Goal: Transaction & Acquisition: Purchase product/service

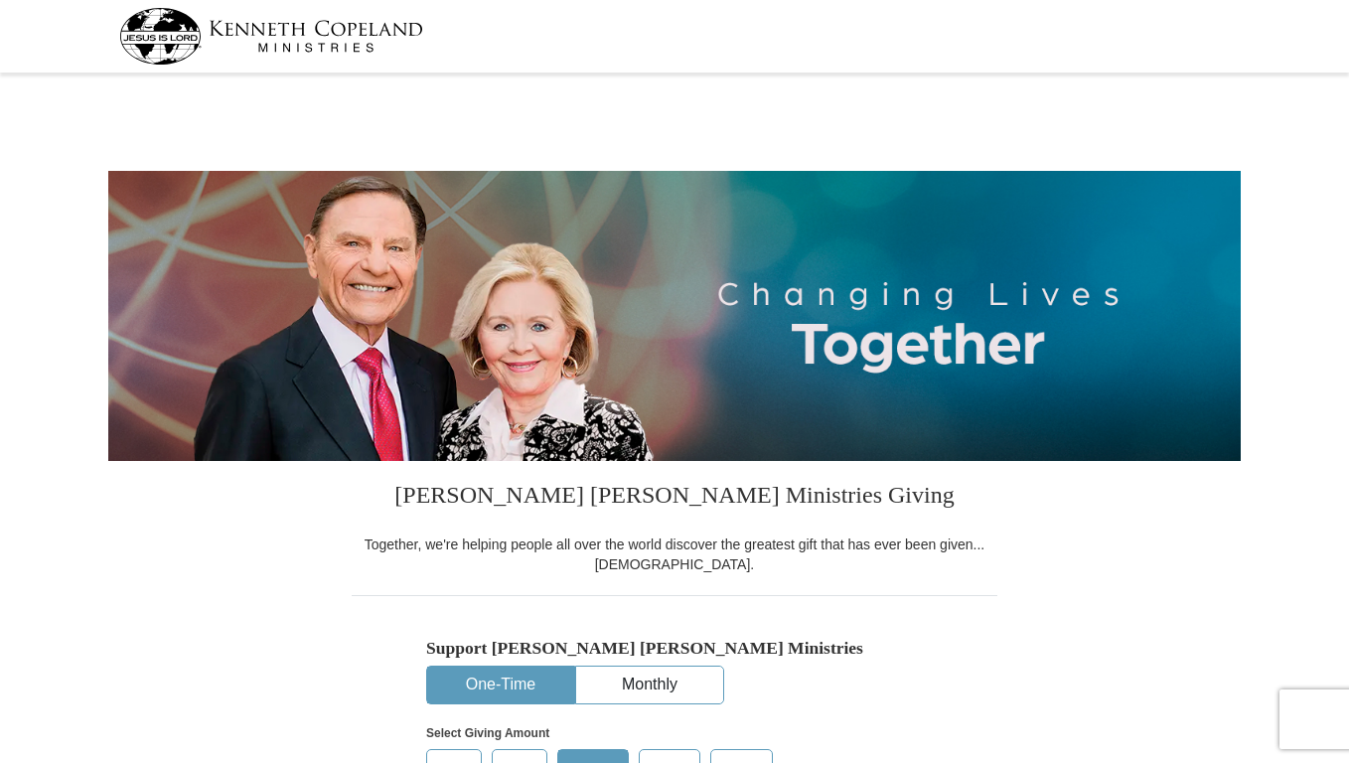
select select "IA"
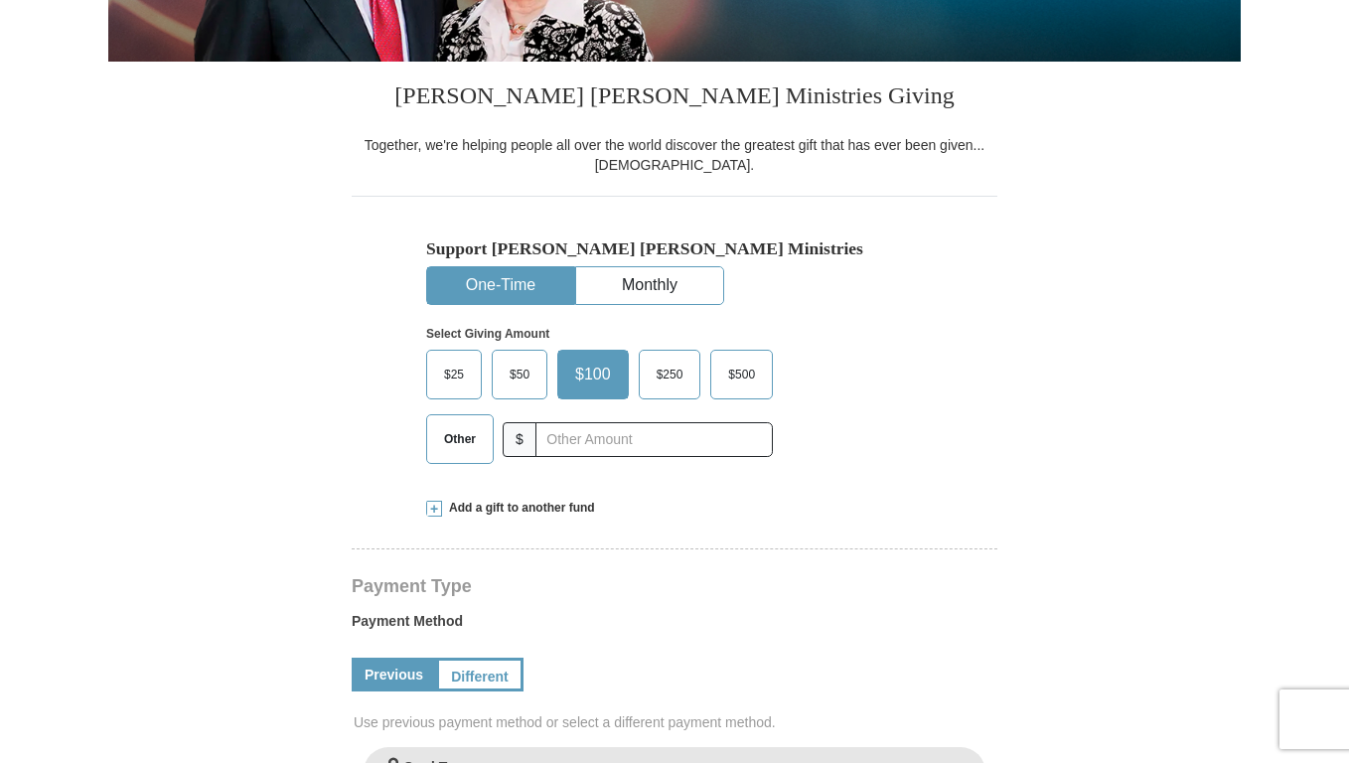
scroll to position [497, 0]
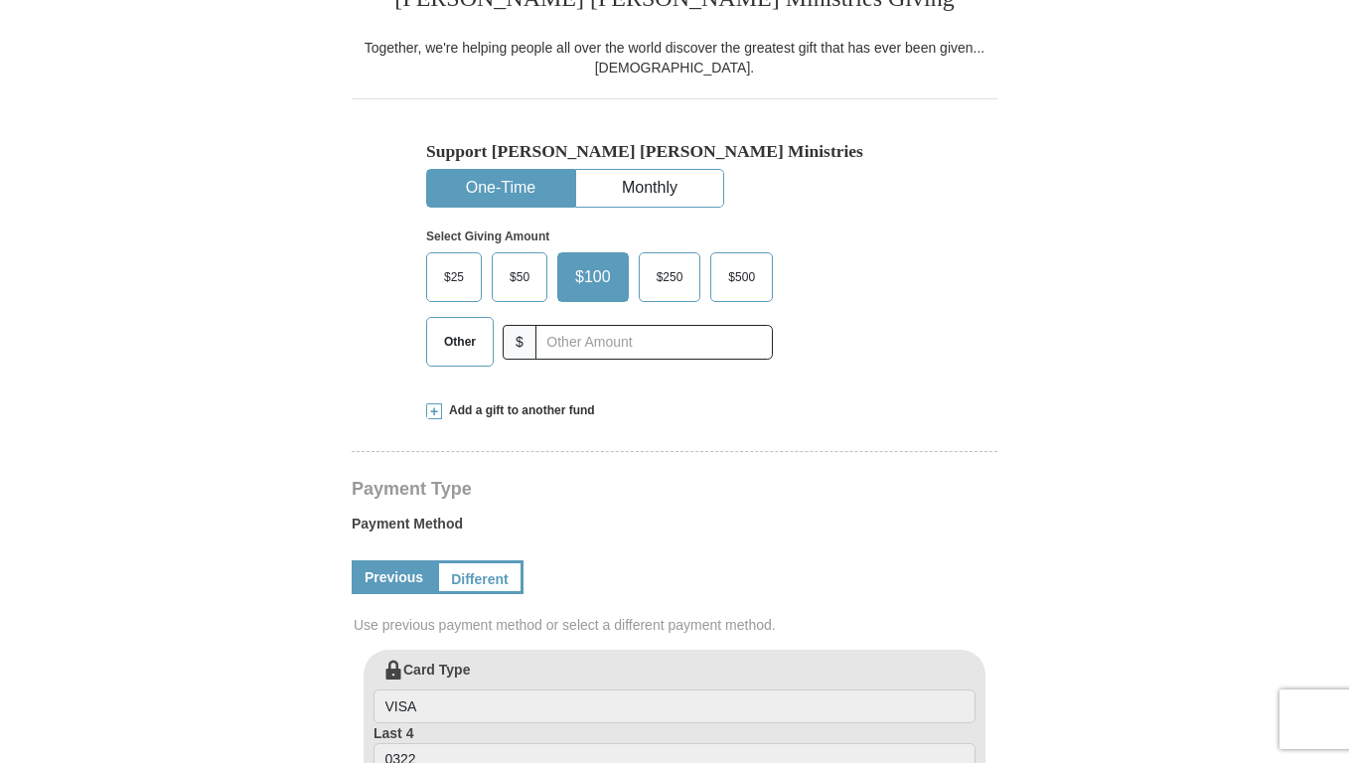
click at [408, 576] on link "Previous" at bounding box center [394, 577] width 84 height 34
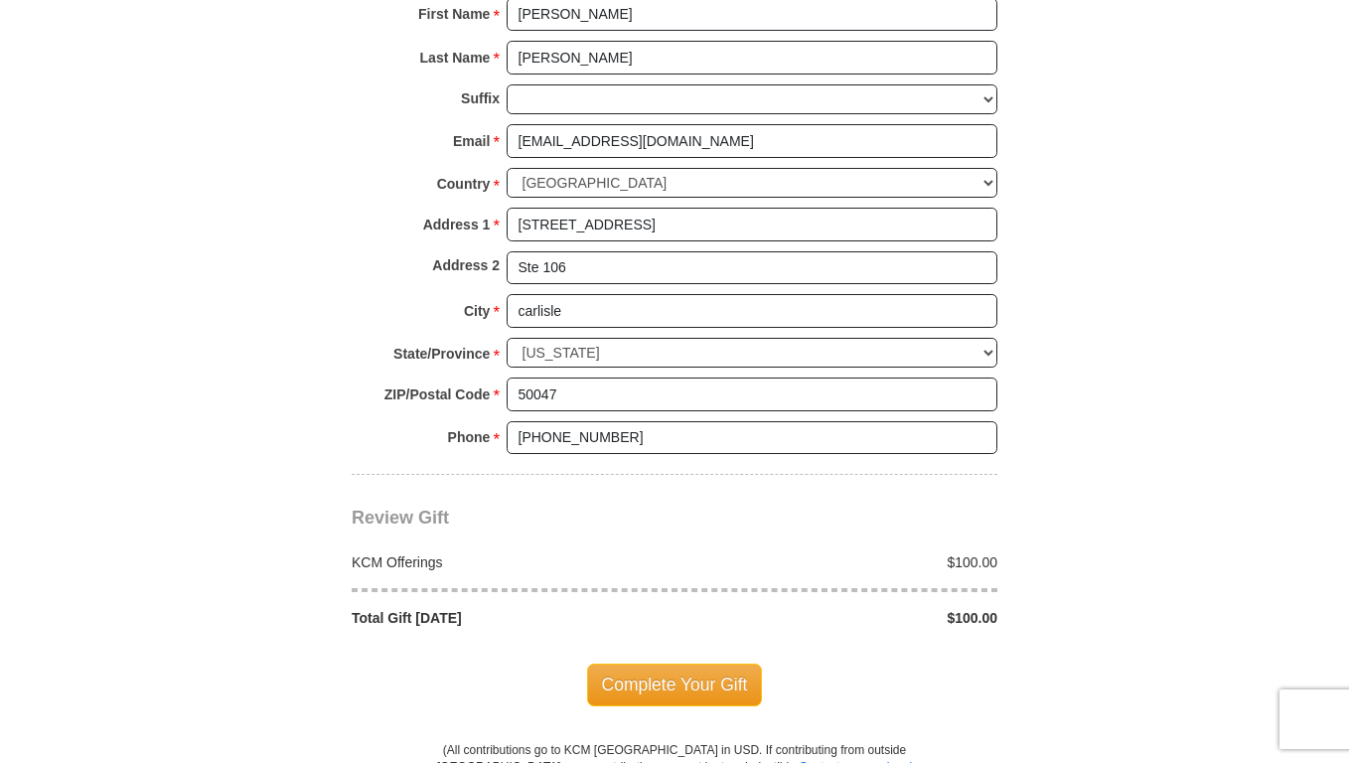
scroll to position [1490, 0]
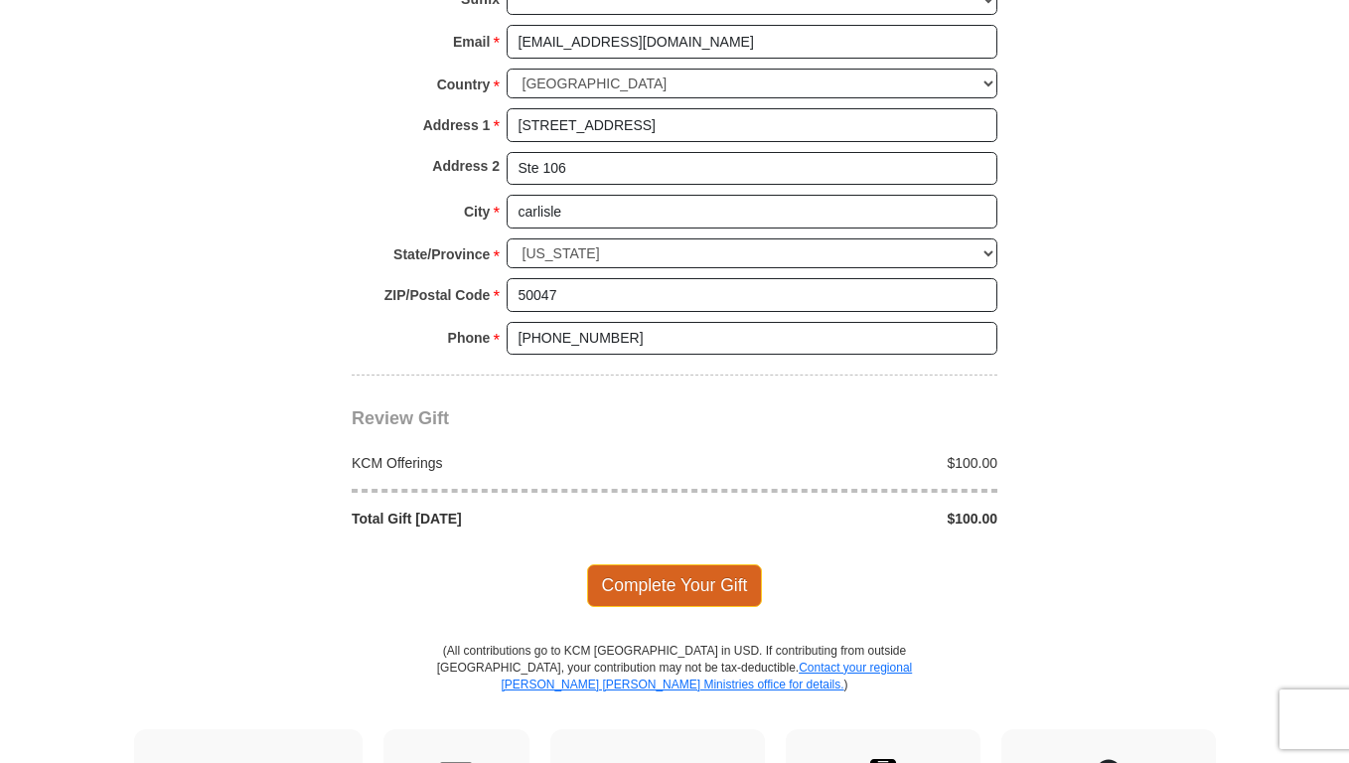
click at [659, 592] on span "Complete Your Gift" at bounding box center [675, 585] width 176 height 42
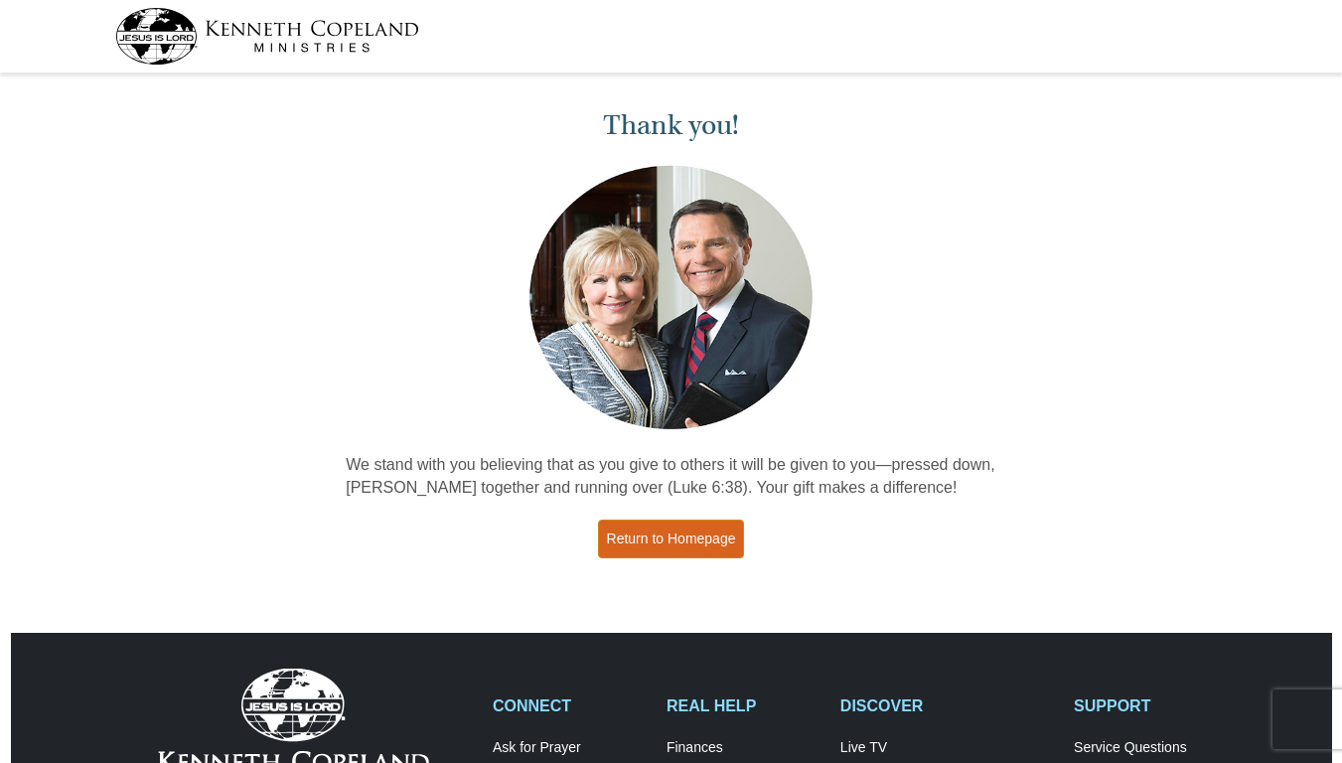
click at [682, 545] on link "Return to Homepage" at bounding box center [671, 538] width 147 height 39
